Goal: Task Accomplishment & Management: Manage account settings

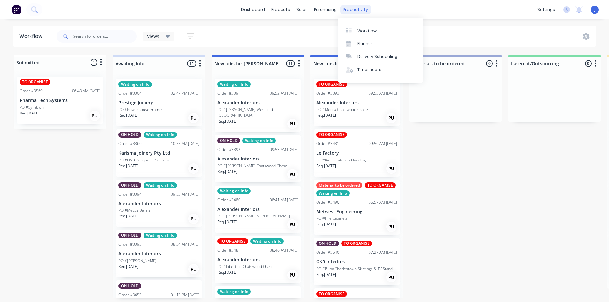
click at [351, 8] on div "productivity" at bounding box center [355, 10] width 31 height 10
click at [361, 31] on div "Workflow" at bounding box center [366, 31] width 19 height 6
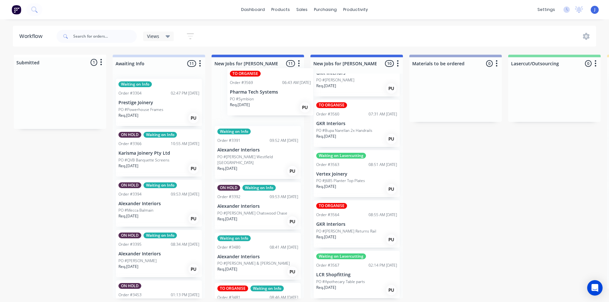
scroll to position [253, 0]
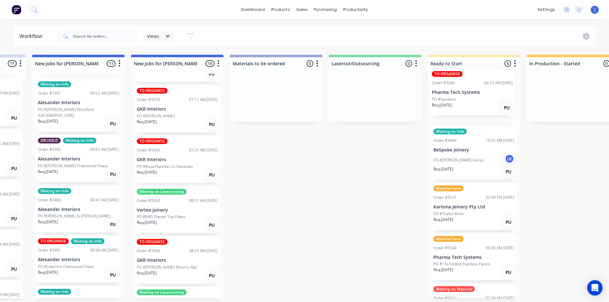
drag, startPoint x: 60, startPoint y: 100, endPoint x: 476, endPoint y: 92, distance: 416.3
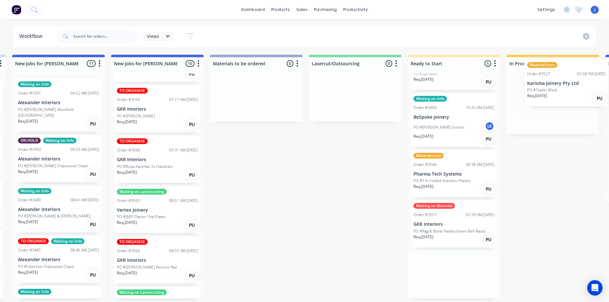
scroll to position [0, 226]
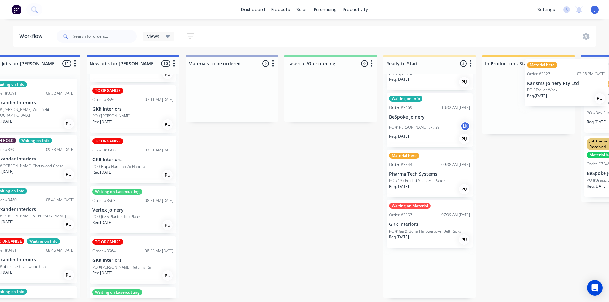
drag, startPoint x: 461, startPoint y: 187, endPoint x: 557, endPoint y: 97, distance: 131.1
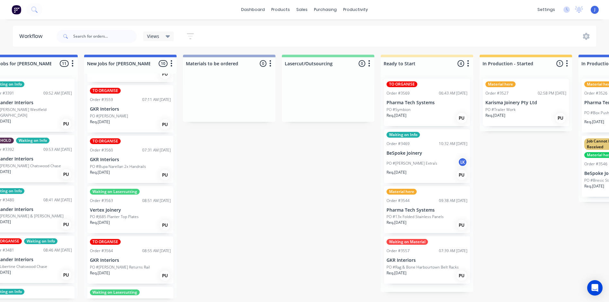
scroll to position [0, 0]
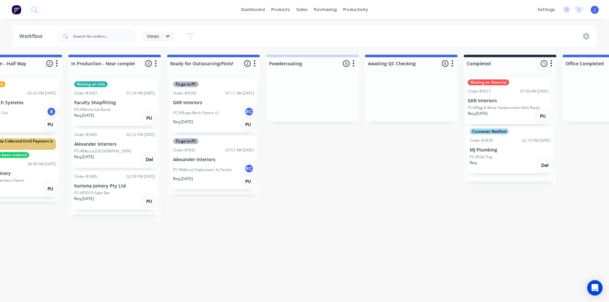
drag, startPoint x: 438, startPoint y: 263, endPoint x: 521, endPoint y: 104, distance: 179.9
click at [521, 104] on div "Submitted 0 Status colour #FFFFFF hex #FFFFFF Save Cancel Summaries Total order…" at bounding box center [20, 176] width 1723 height 243
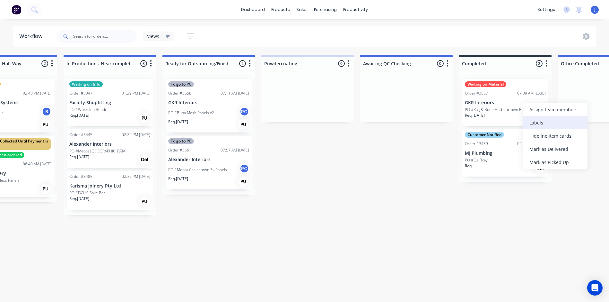
click at [538, 121] on div "Labels" at bounding box center [555, 122] width 65 height 13
click at [525, 118] on div "Req. [DATE] PU" at bounding box center [505, 117] width 81 height 11
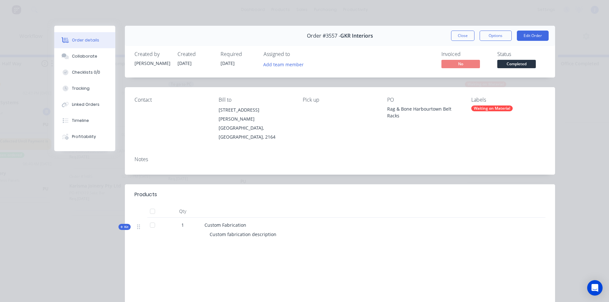
click at [495, 106] on div "Labels Waiting on Material" at bounding box center [508, 119] width 74 height 45
click at [493, 109] on div "Waiting on Material" at bounding box center [491, 108] width 41 height 6
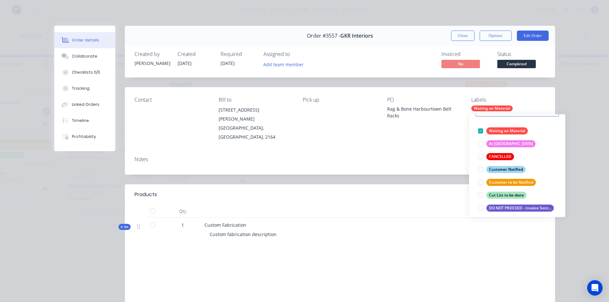
scroll to position [32, 0]
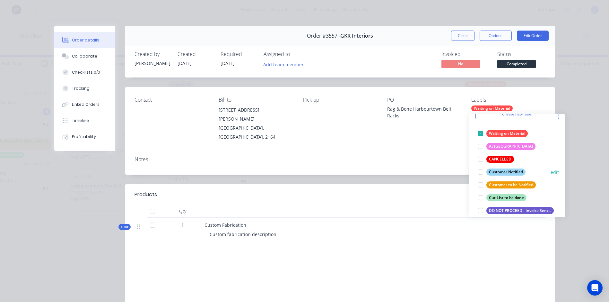
click at [479, 170] on div at bounding box center [480, 171] width 13 height 13
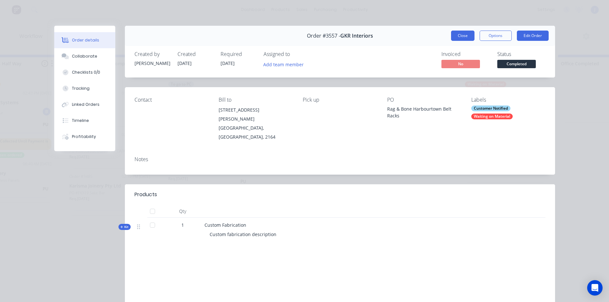
click at [458, 34] on button "Close" at bounding box center [462, 36] width 23 height 10
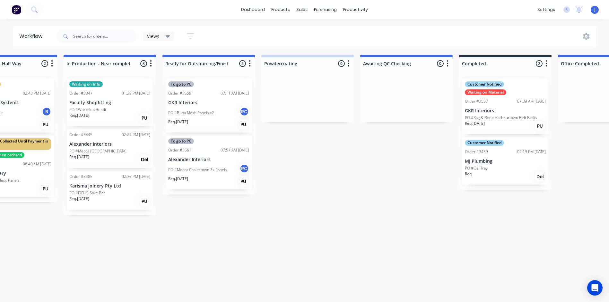
click at [494, 104] on div "Customer Notified Waiting on Material Order #3557 07:39 AM [DATE] GKR Interiors…" at bounding box center [505, 106] width 86 height 55
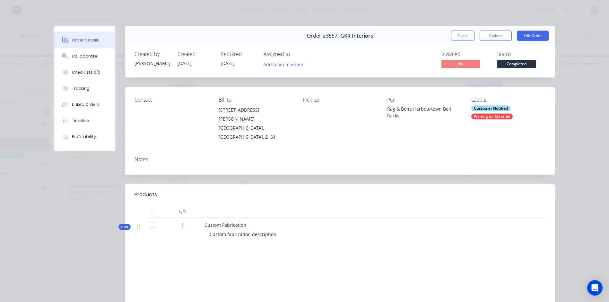
click at [498, 116] on div "Waiting on Material" at bounding box center [491, 116] width 41 height 6
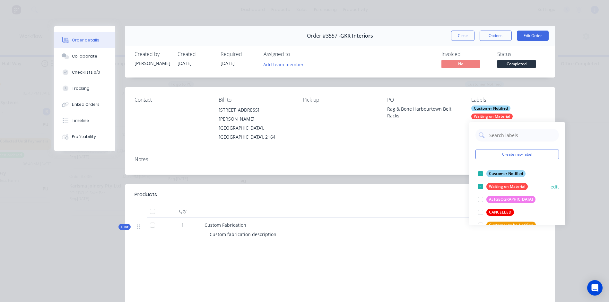
click at [480, 185] on div at bounding box center [480, 186] width 13 height 13
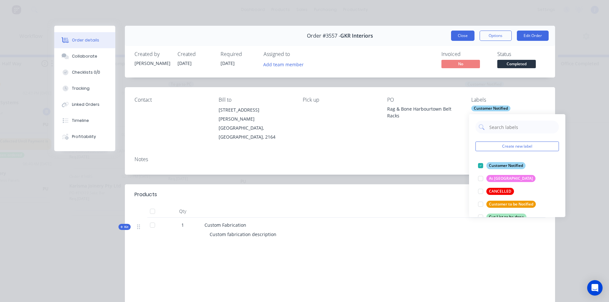
click at [461, 37] on button "Close" at bounding box center [462, 36] width 23 height 10
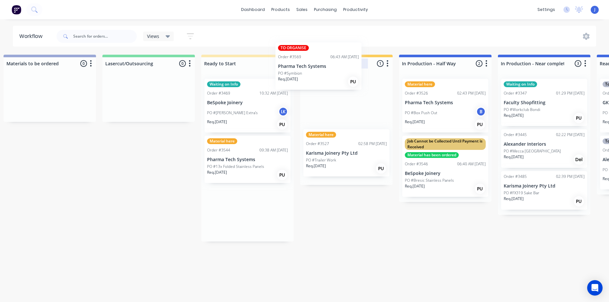
scroll to position [0, 406]
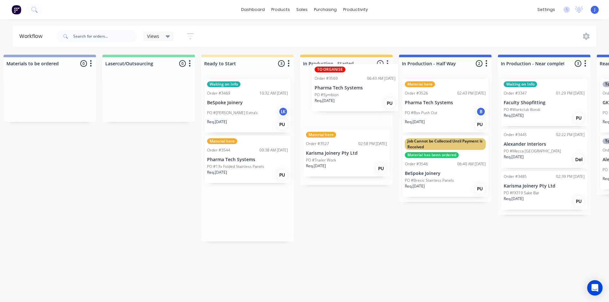
drag, startPoint x: 253, startPoint y: 107, endPoint x: 361, endPoint y: 93, distance: 108.8
click at [362, 93] on div "Submitted 0 Status colour #FFFFFF hex #FFFFFF Save Cancel Summaries Total order…" at bounding box center [450, 176] width 1723 height 243
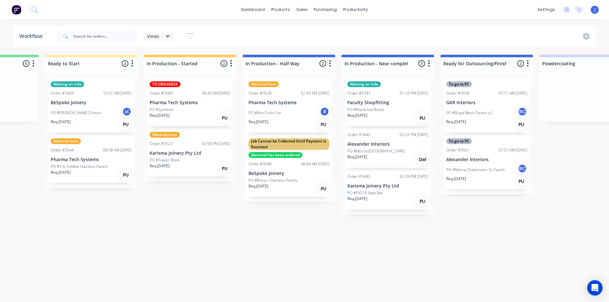
scroll to position [0, 580]
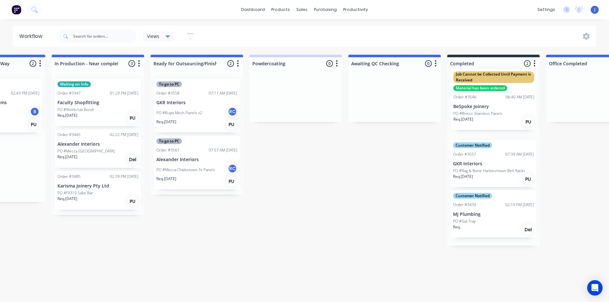
drag, startPoint x: 277, startPoint y: 182, endPoint x: 492, endPoint y: 114, distance: 225.0
click at [498, 114] on div "Submitted 0 Status colour #FFFFFF hex #FFFFFF Save Cancel Summaries Total order…" at bounding box center [4, 176] width 1723 height 243
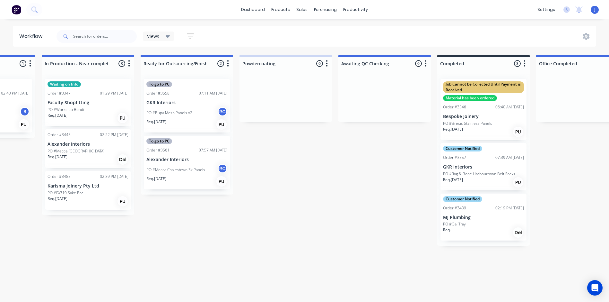
click at [485, 116] on p "BeSpoke Joinery" at bounding box center [483, 116] width 81 height 5
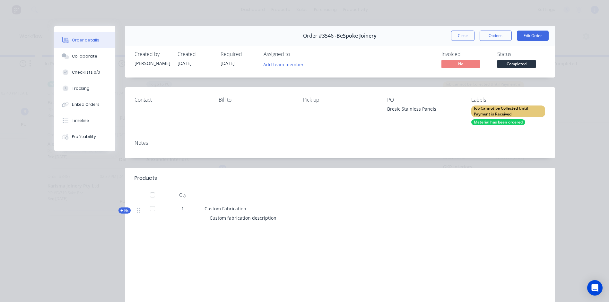
click at [489, 122] on div "Material has been ordered" at bounding box center [498, 122] width 54 height 6
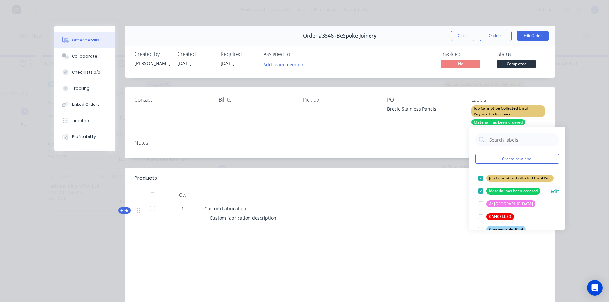
click at [481, 191] on div at bounding box center [480, 190] width 13 height 13
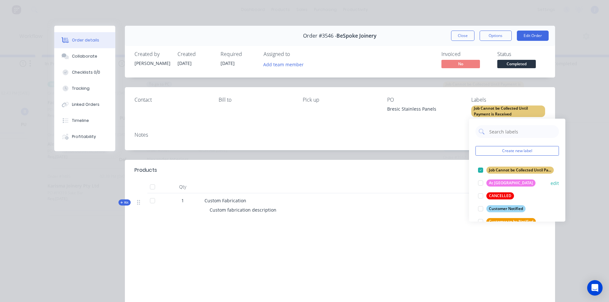
scroll to position [32, 0]
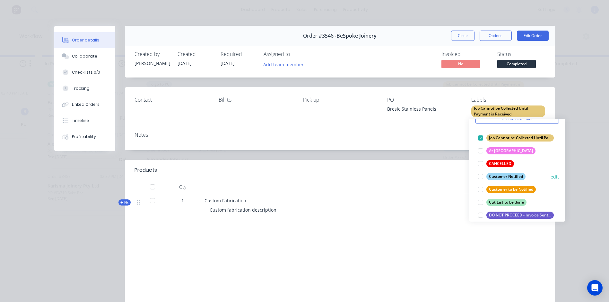
click at [480, 177] on div at bounding box center [480, 176] width 13 height 13
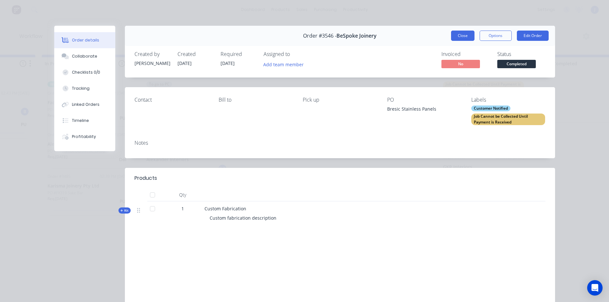
click at [458, 38] on button "Close" at bounding box center [462, 36] width 23 height 10
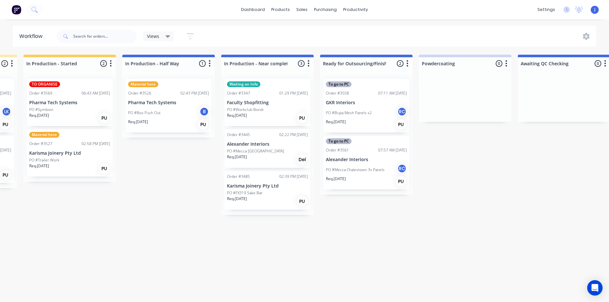
scroll to position [0, 678]
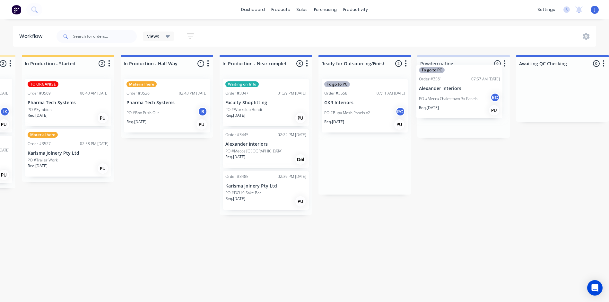
drag, startPoint x: 359, startPoint y: 169, endPoint x: 449, endPoint y: 98, distance: 115.0
click at [449, 98] on div "Submitted 0 Status colour #FFFFFF hex #FFFFFF Save Cancel Summaries Total order…" at bounding box center [172, 176] width 1723 height 243
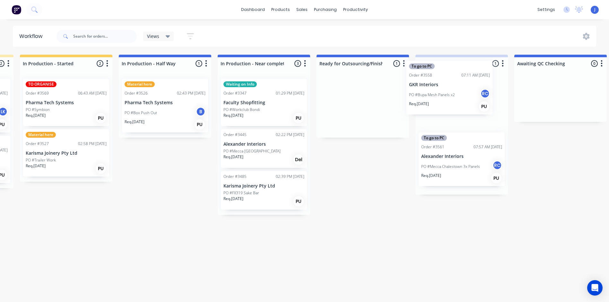
drag, startPoint x: 352, startPoint y: 105, endPoint x: 441, endPoint y: 86, distance: 90.7
click at [441, 86] on div "Submitted 0 Status colour #FFFFFF hex #FFFFFF Save Cancel Summaries Total order…" at bounding box center [170, 176] width 1723 height 243
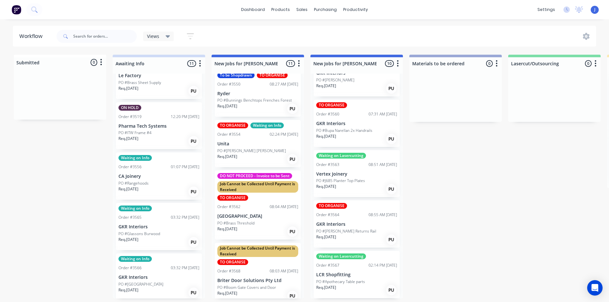
scroll to position [332, 0]
